Goal: Task Accomplishment & Management: Manage account settings

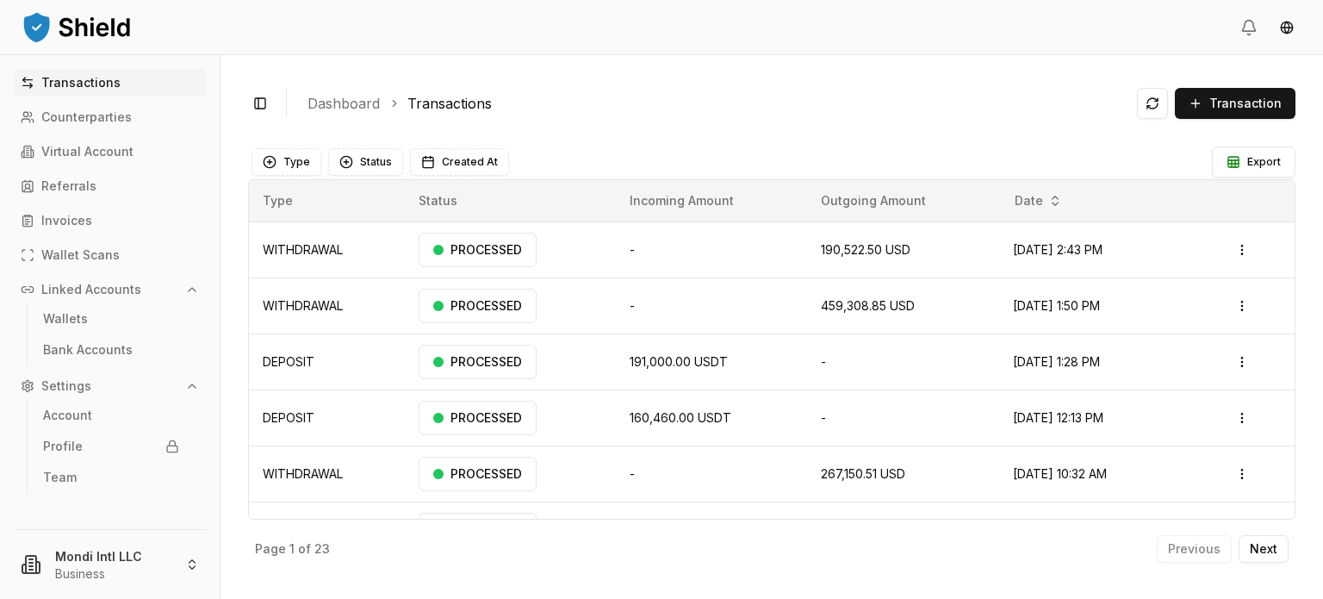
click at [137, 93] on link "Transactions" at bounding box center [110, 83] width 192 height 28
drag, startPoint x: 137, startPoint y: 93, endPoint x: 79, endPoint y: 116, distance: 62.2
click at [79, 116] on p "Counterparties" at bounding box center [86, 117] width 90 height 12
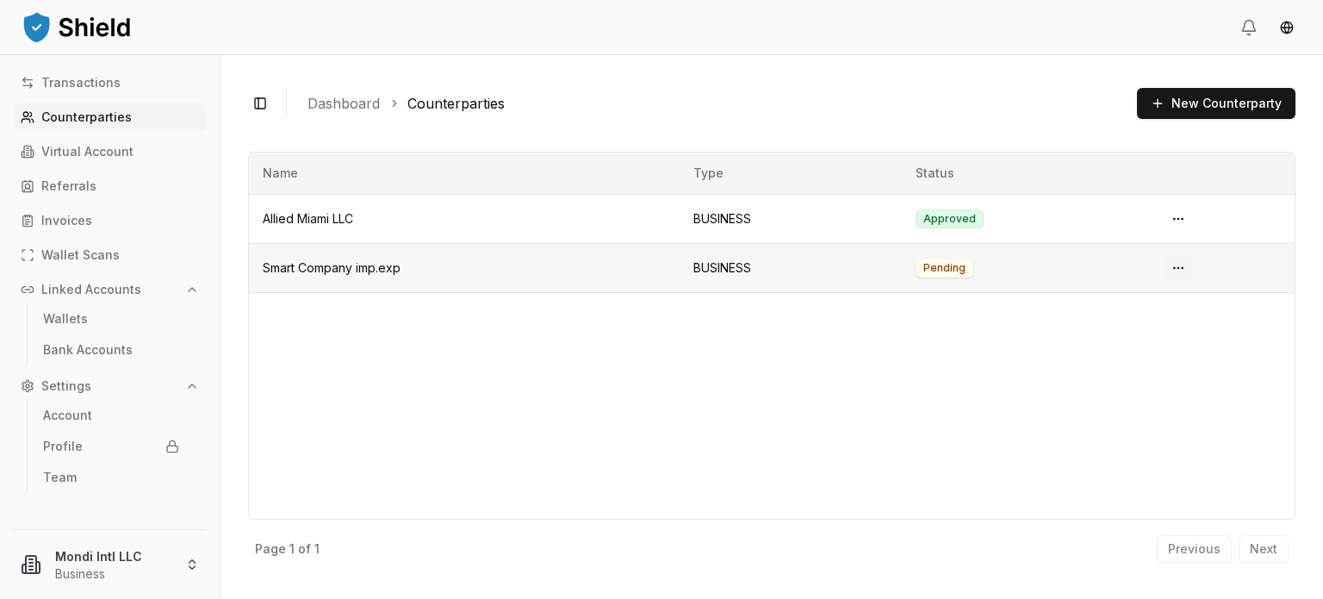
click at [1180, 268] on html "Transactions Counterparties Virtual Account Referrals Invoices Wallet Scans Lin…" at bounding box center [661, 299] width 1323 height 599
drag, startPoint x: 968, startPoint y: 325, endPoint x: 1238, endPoint y: 127, distance: 334.7
click at [996, 294] on html "Transactions Counterparties Virtual Account Referrals Invoices Wallet Scans Lin…" at bounding box center [661, 299] width 1323 height 599
click at [1203, 106] on button "New Counterparty" at bounding box center [1216, 103] width 159 height 31
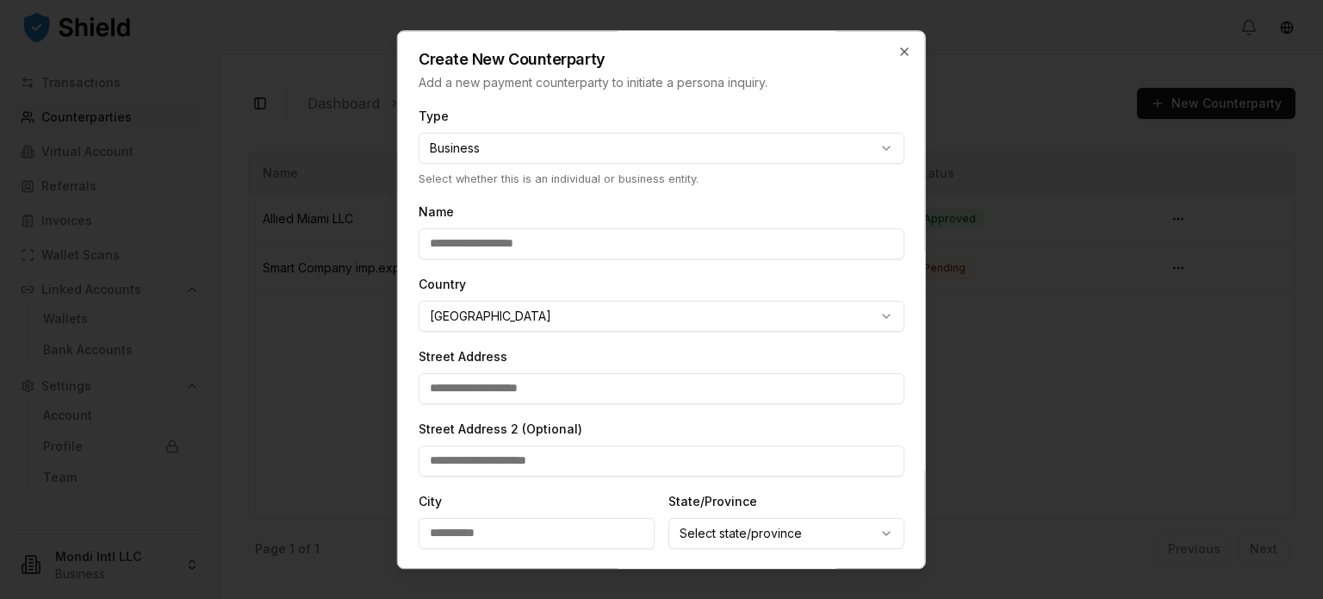
click at [874, 316] on body "**********" at bounding box center [661, 299] width 1323 height 599
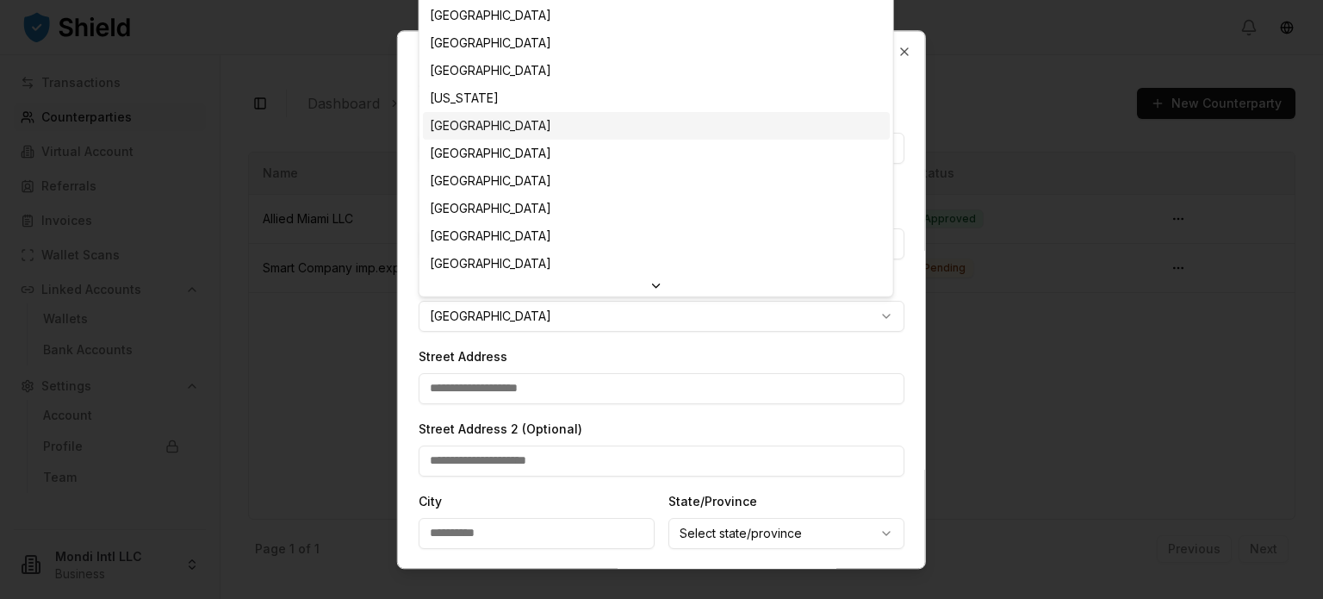
scroll to position [3520, 0]
select select "**"
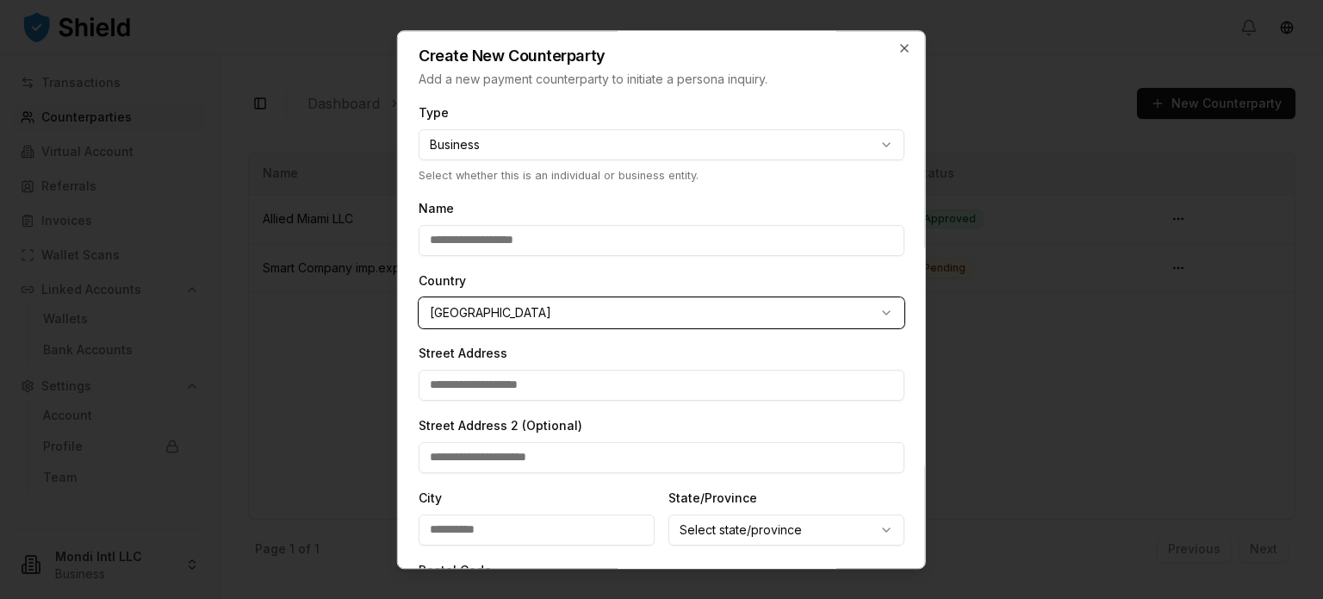
scroll to position [0, 0]
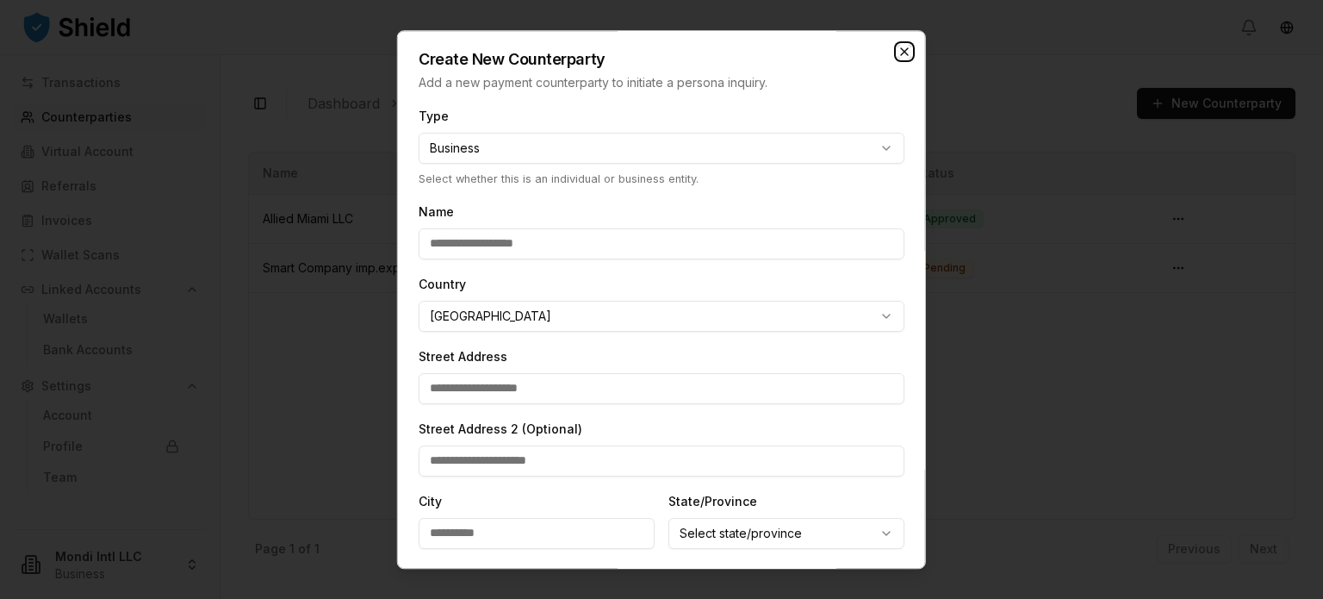
click at [901, 51] on icon "button" at bounding box center [904, 51] width 7 height 7
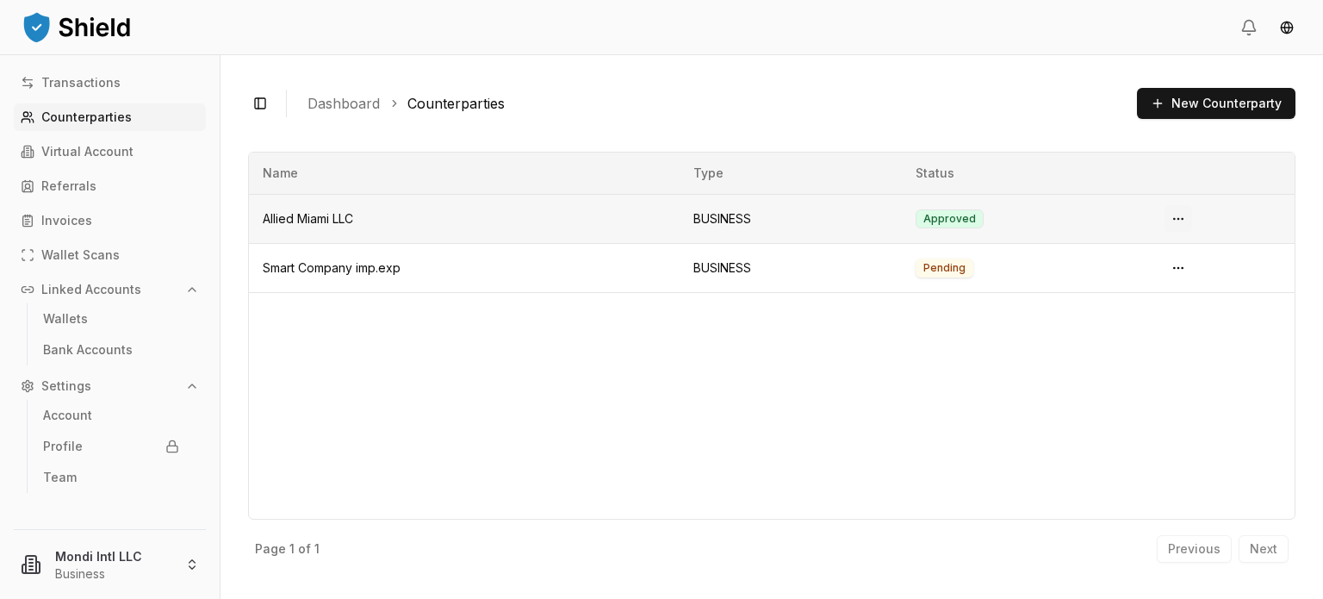
click at [1175, 215] on html "Transactions Counterparties Virtual Account Referrals Invoices Wallet Scans Lin…" at bounding box center [661, 299] width 1323 height 599
drag, startPoint x: 1113, startPoint y: 401, endPoint x: 1237, endPoint y: 262, distance: 186.1
click at [1148, 375] on html "Transactions Counterparties Virtual Account Referrals Invoices Wallet Scans Lin…" at bounding box center [661, 299] width 1323 height 599
click at [1176, 267] on html "Transactions Counterparties Virtual Account Referrals Invoices Wallet Scans Lin…" at bounding box center [661, 299] width 1323 height 599
click at [1144, 339] on span "View Details" at bounding box center [1147, 336] width 70 height 17
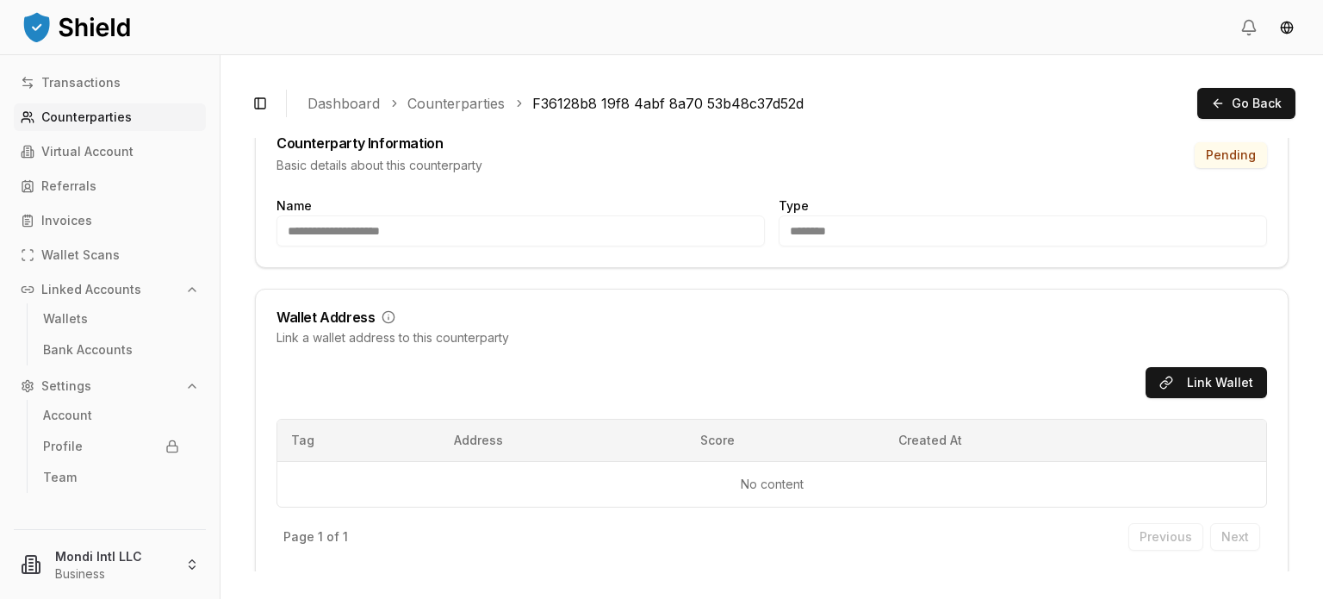
scroll to position [45, 0]
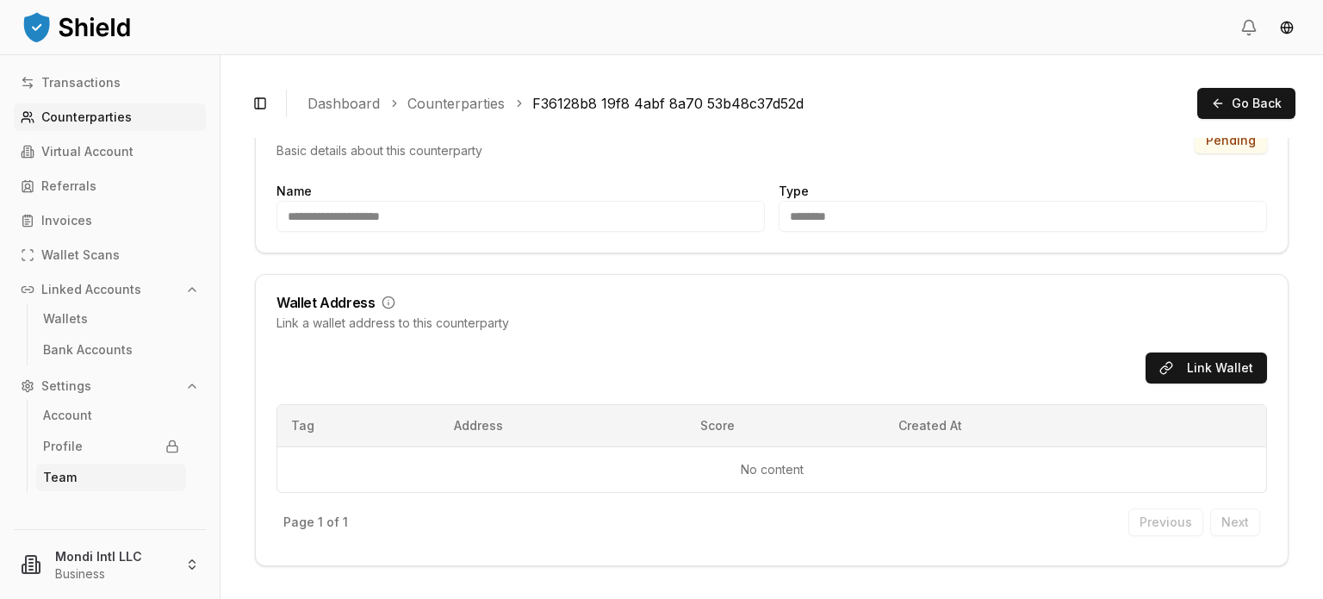
click at [86, 476] on link "Team" at bounding box center [111, 478] width 150 height 28
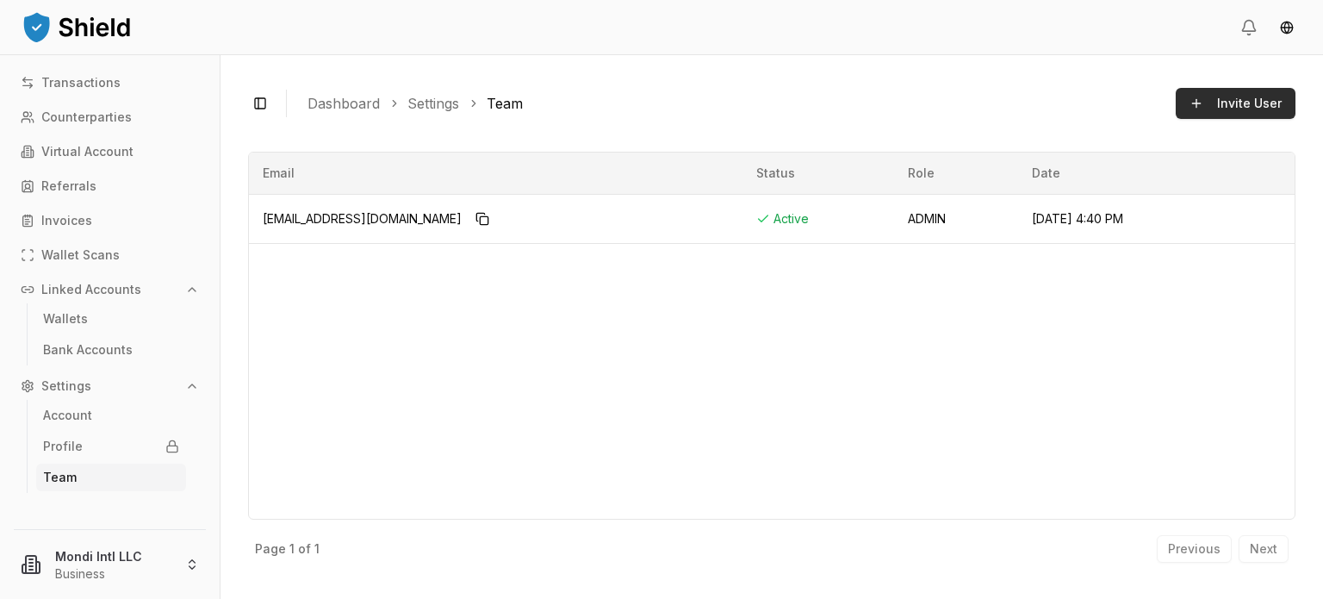
click at [1249, 98] on span "Invite User" at bounding box center [1249, 103] width 65 height 17
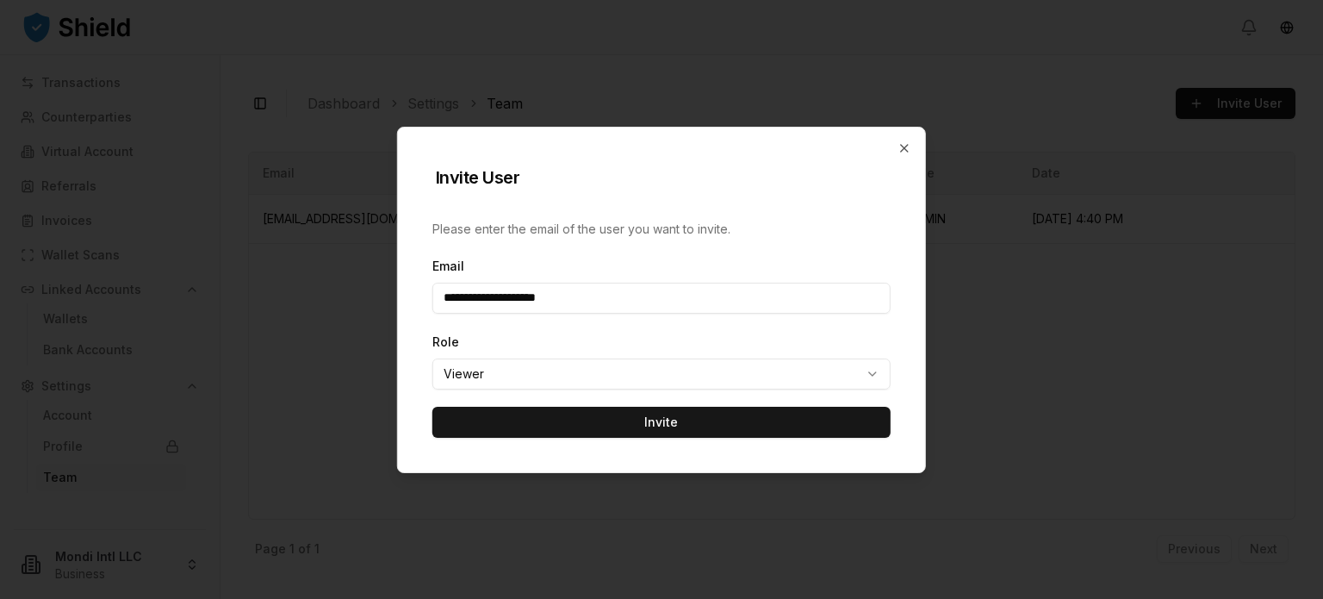
type input "**********"
click at [859, 377] on body "**********" at bounding box center [661, 299] width 1323 height 599
click at [903, 326] on body "**********" at bounding box center [661, 299] width 1323 height 599
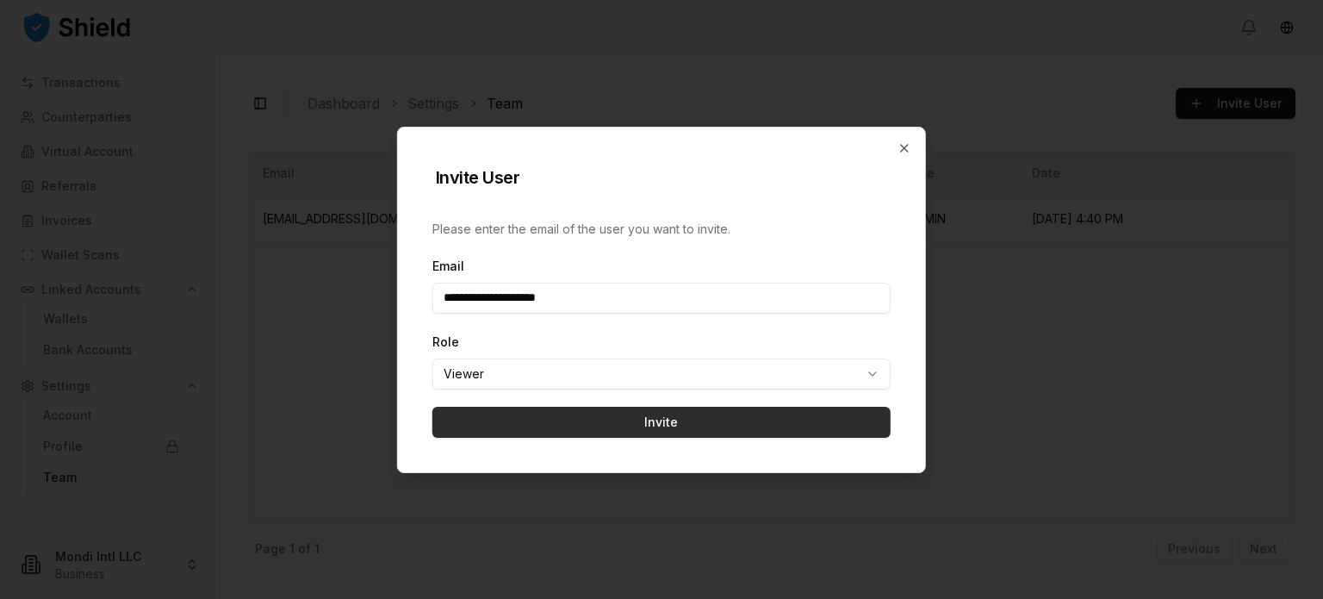
click at [664, 423] on button "Invite" at bounding box center [662, 422] width 458 height 31
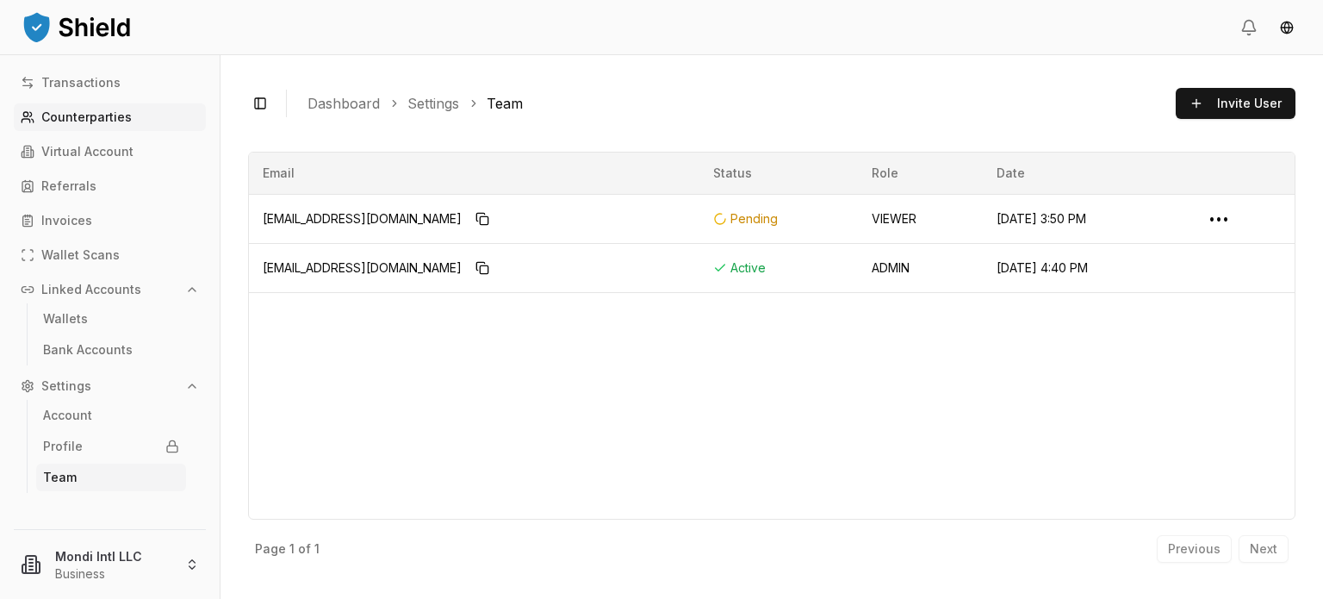
click at [69, 117] on p "Counterparties" at bounding box center [86, 117] width 90 height 12
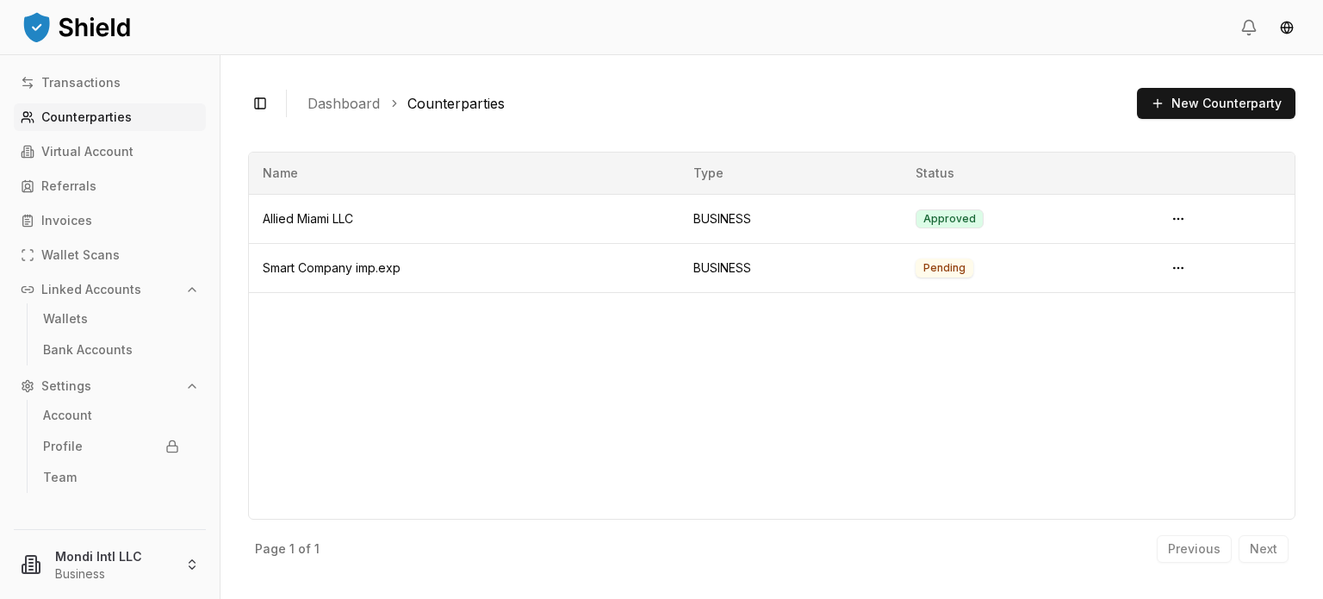
click at [845, 397] on div "Name Type Status Allied Miami LLC BUSINESS Approved Smart Company imp.exp BUSIN…" at bounding box center [772, 336] width 1048 height 368
